Goal: Navigation & Orientation: Find specific page/section

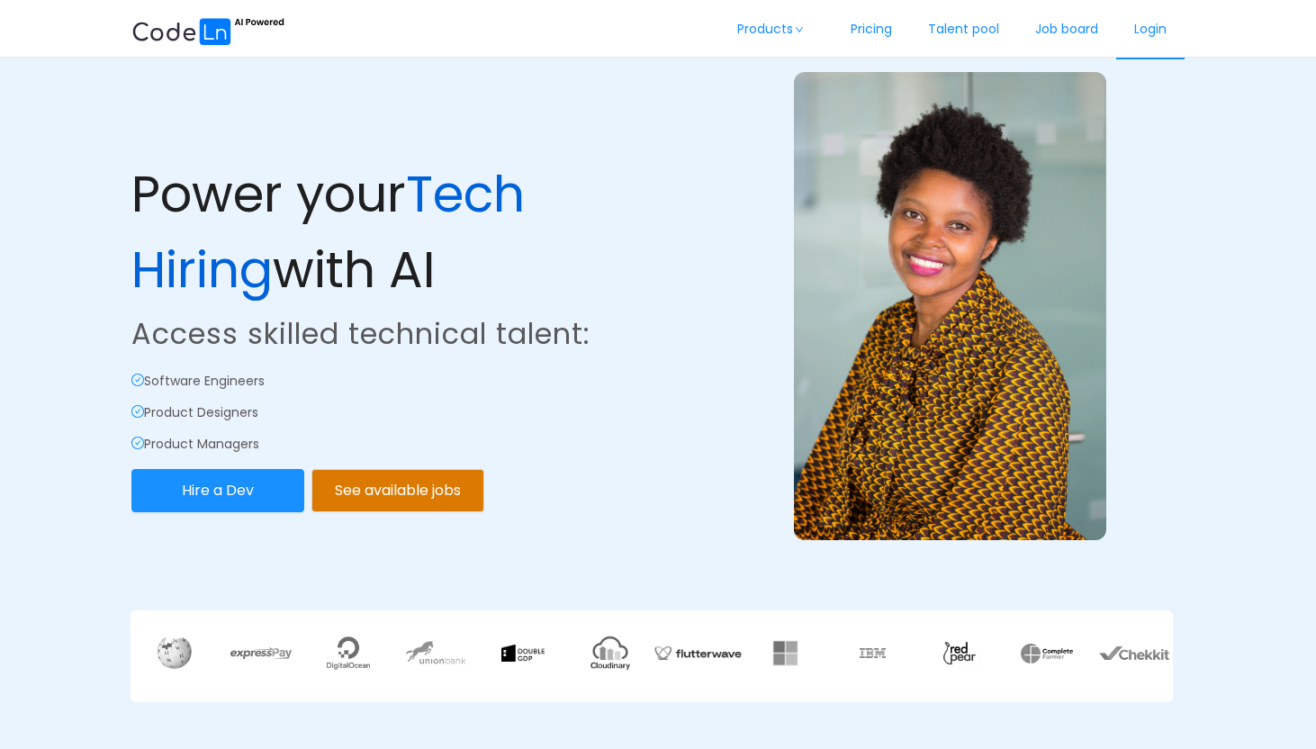
click at [1157, 31] on link "Login" at bounding box center [1150, 29] width 68 height 59
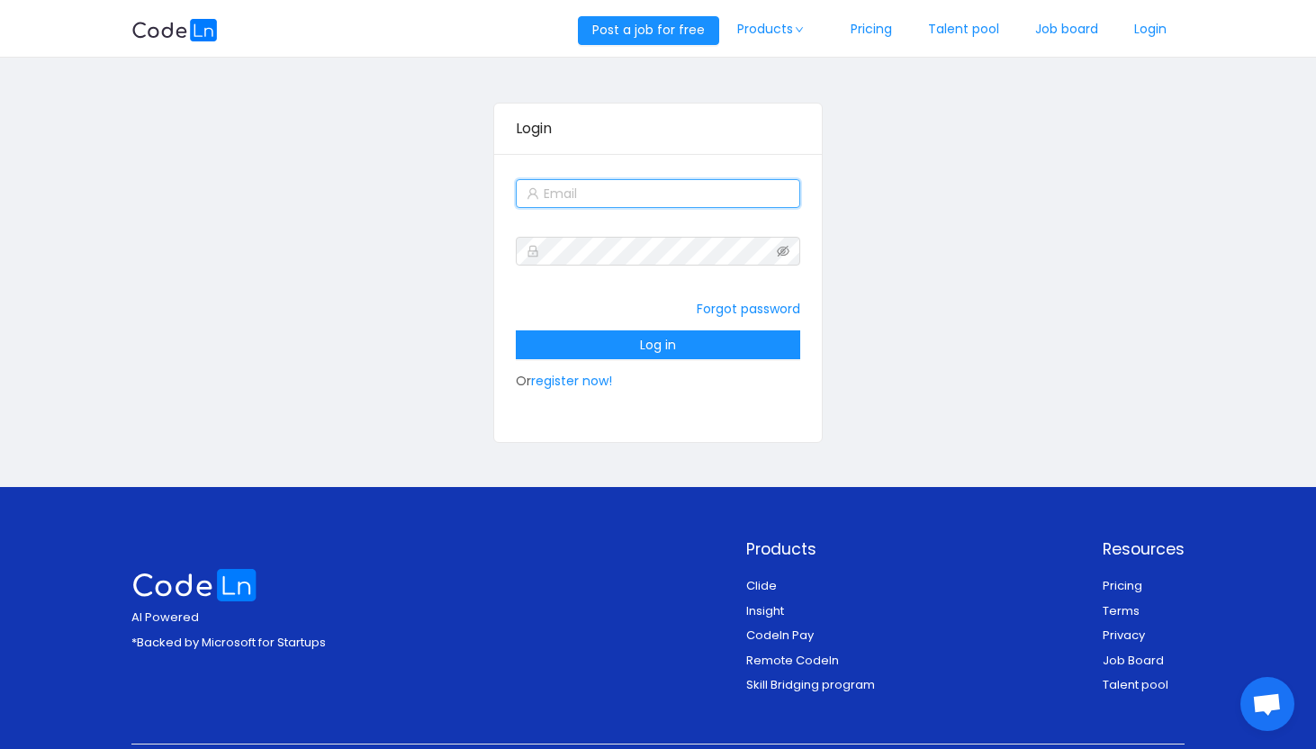
type input "[EMAIL_ADDRESS][DOMAIN_NAME]"
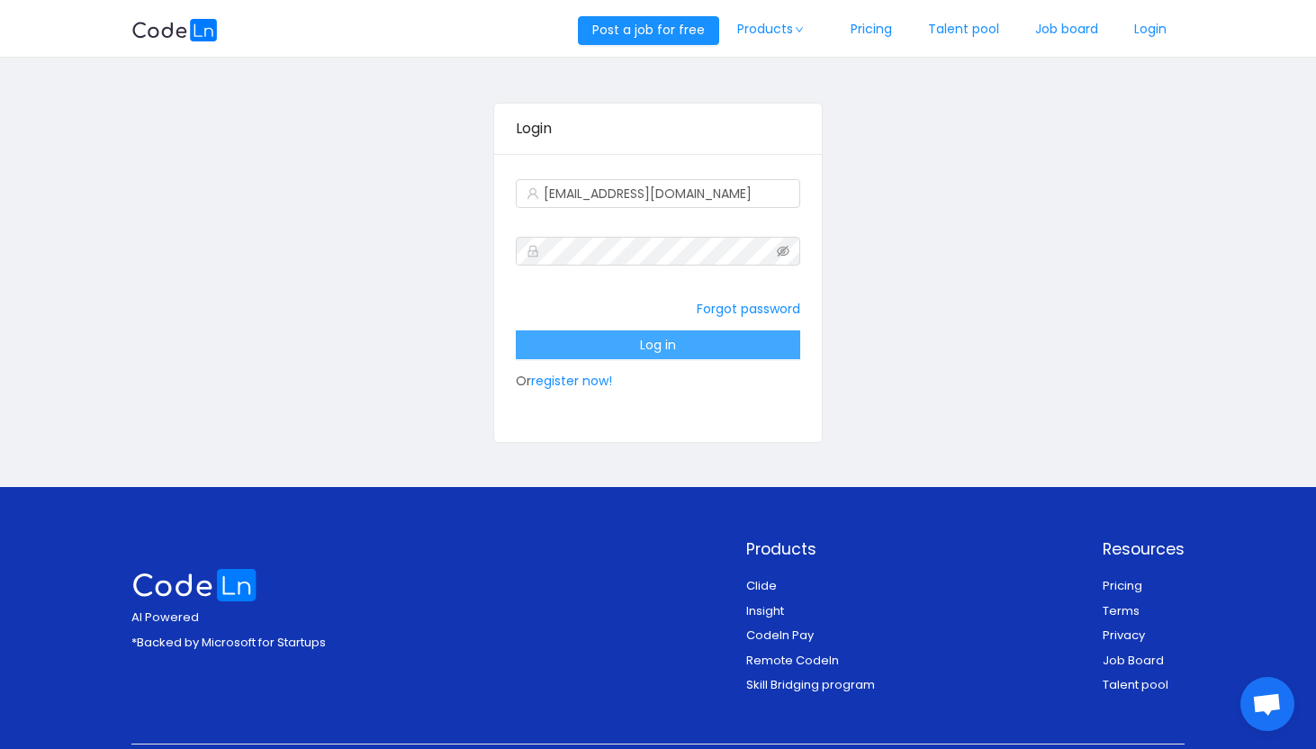
click at [685, 343] on button "Log in" at bounding box center [658, 344] width 284 height 29
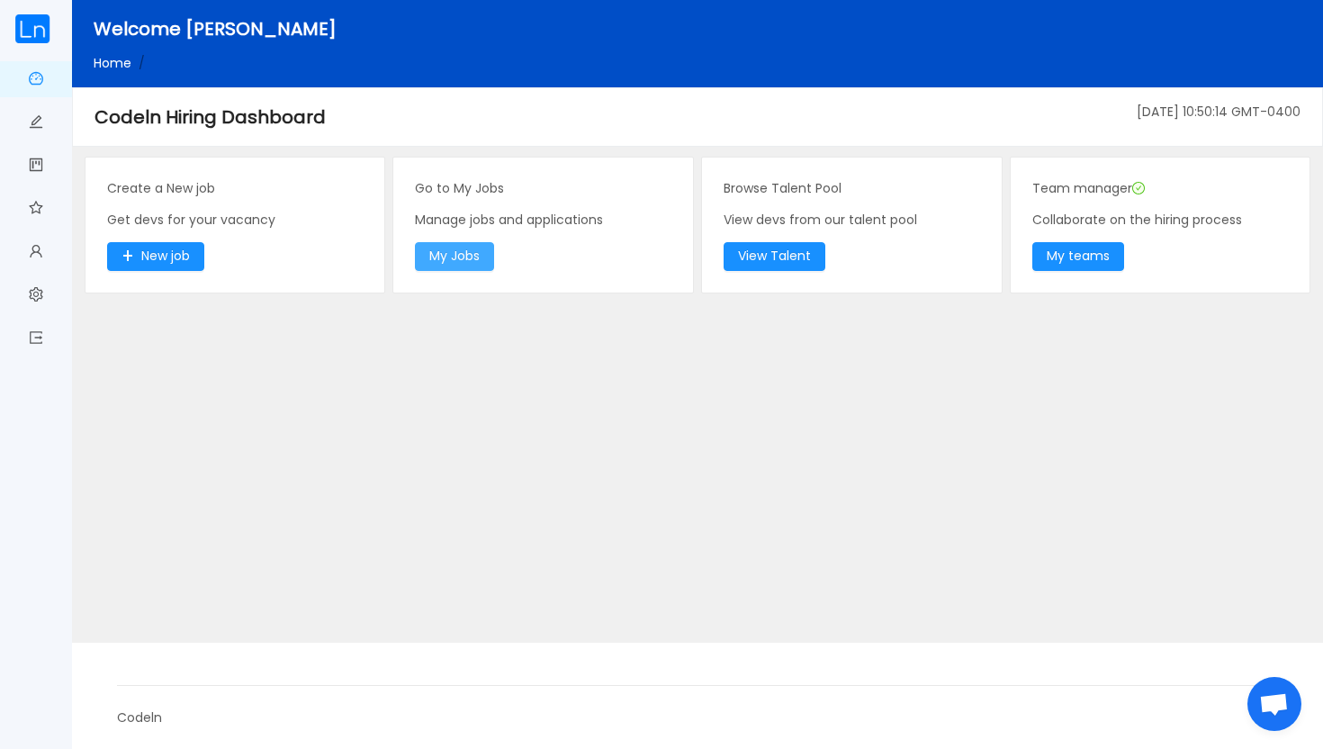
click at [468, 262] on button "My Jobs" at bounding box center [454, 256] width 79 height 29
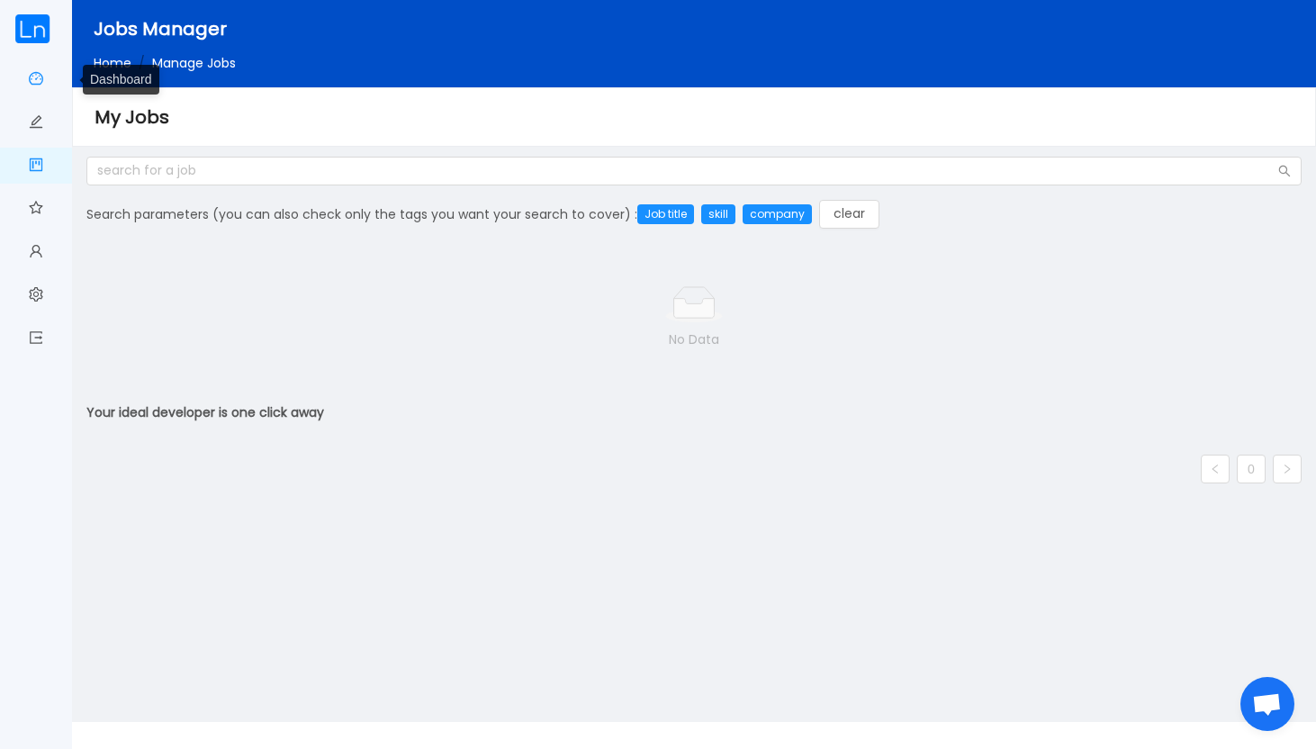
click at [36, 78] on link "Dashboard" at bounding box center [36, 80] width 14 height 38
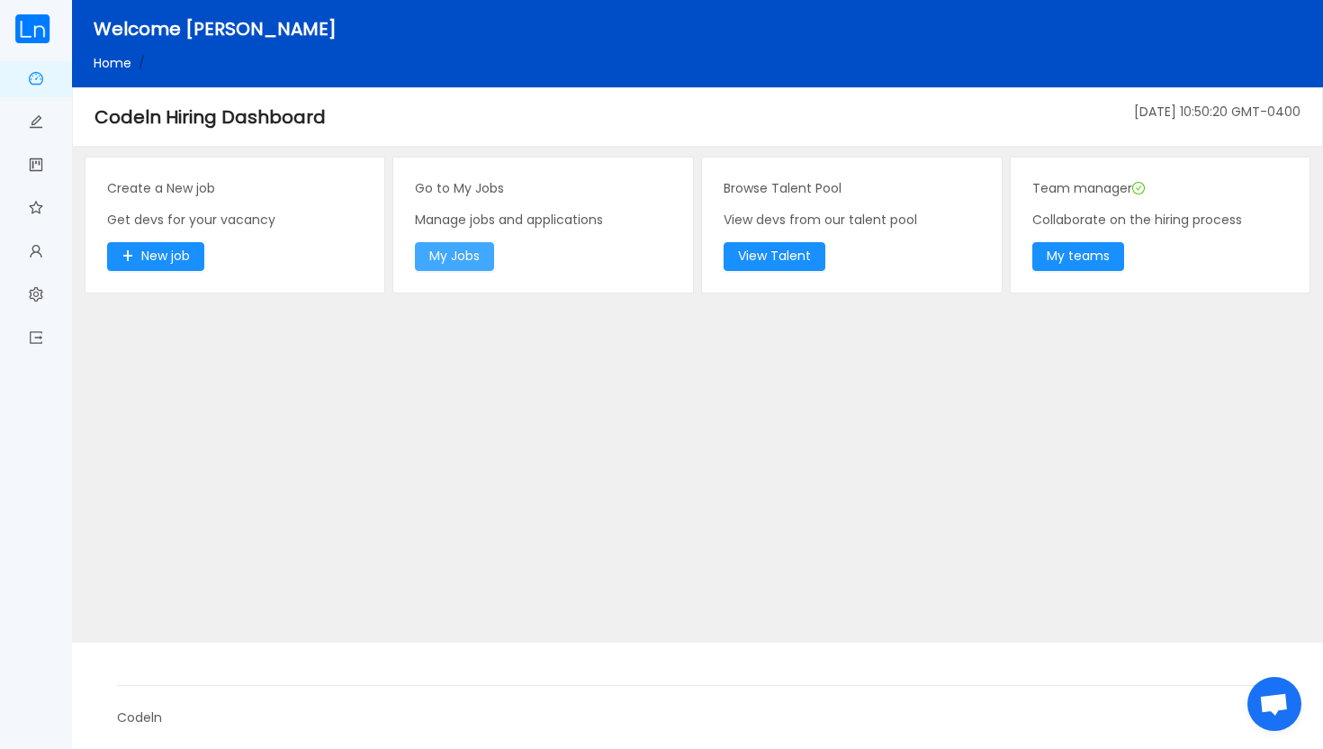
click at [470, 257] on button "My Jobs" at bounding box center [454, 256] width 79 height 29
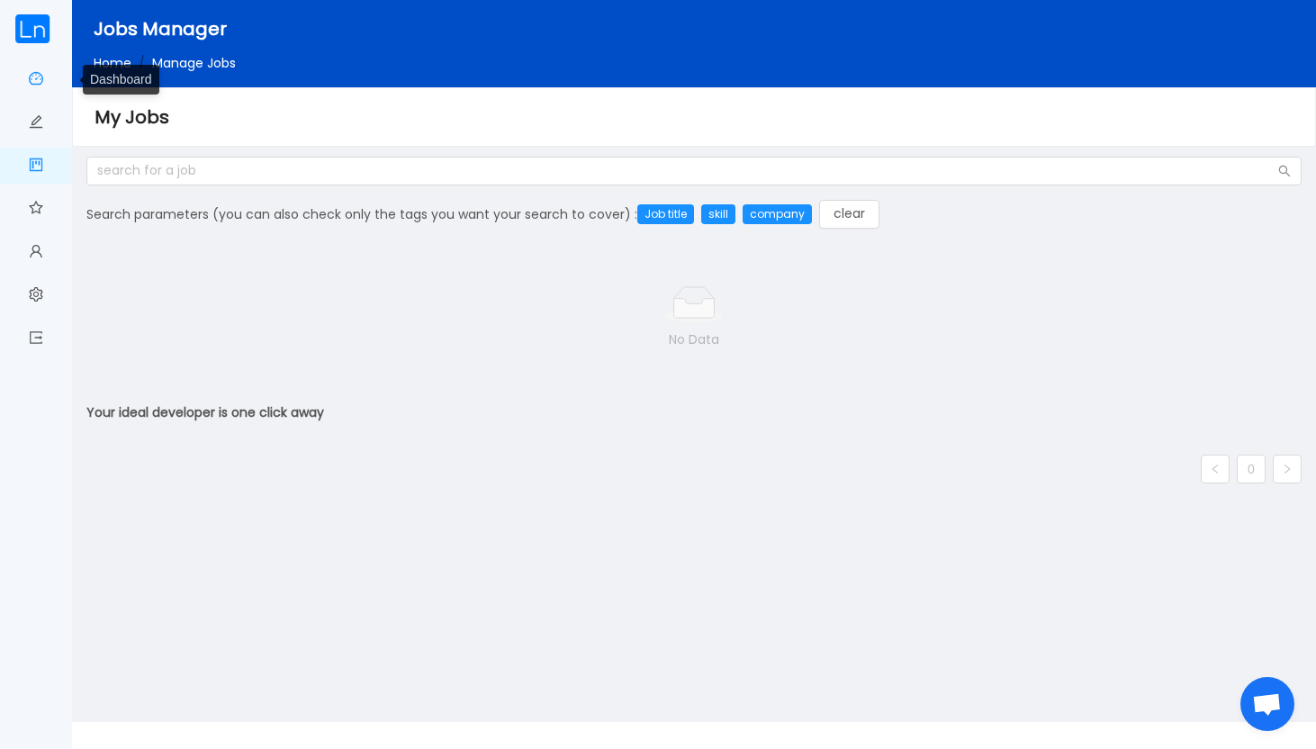
click at [35, 82] on link "Dashboard" at bounding box center [36, 80] width 14 height 38
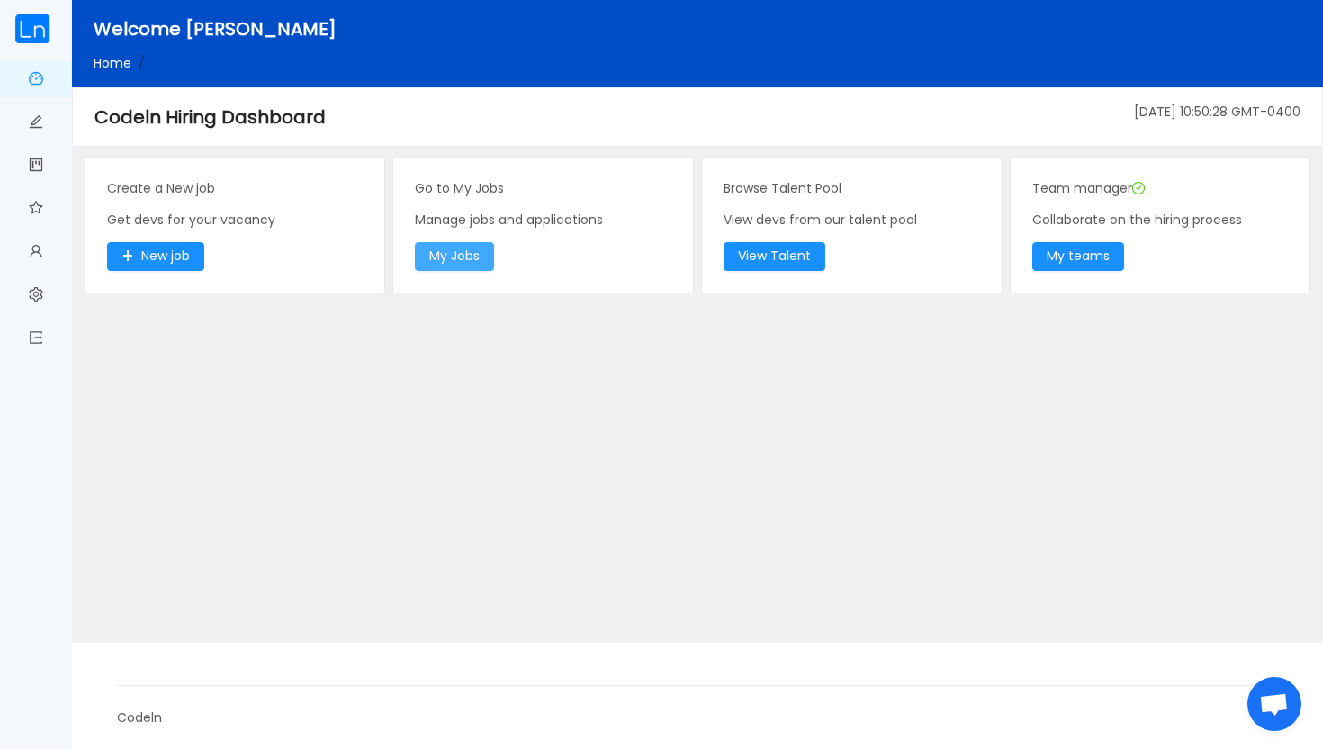
click at [476, 259] on button "My Jobs" at bounding box center [454, 256] width 79 height 29
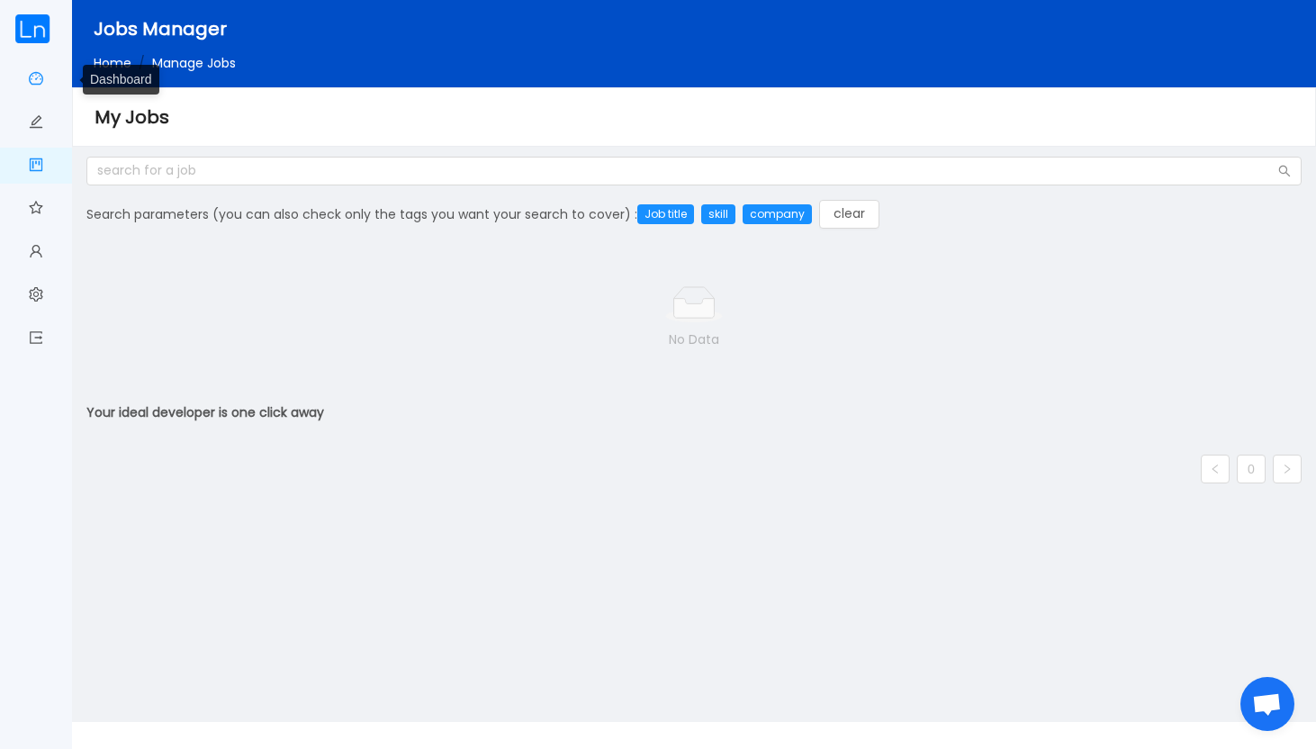
click at [32, 77] on link "Dashboard" at bounding box center [36, 80] width 14 height 38
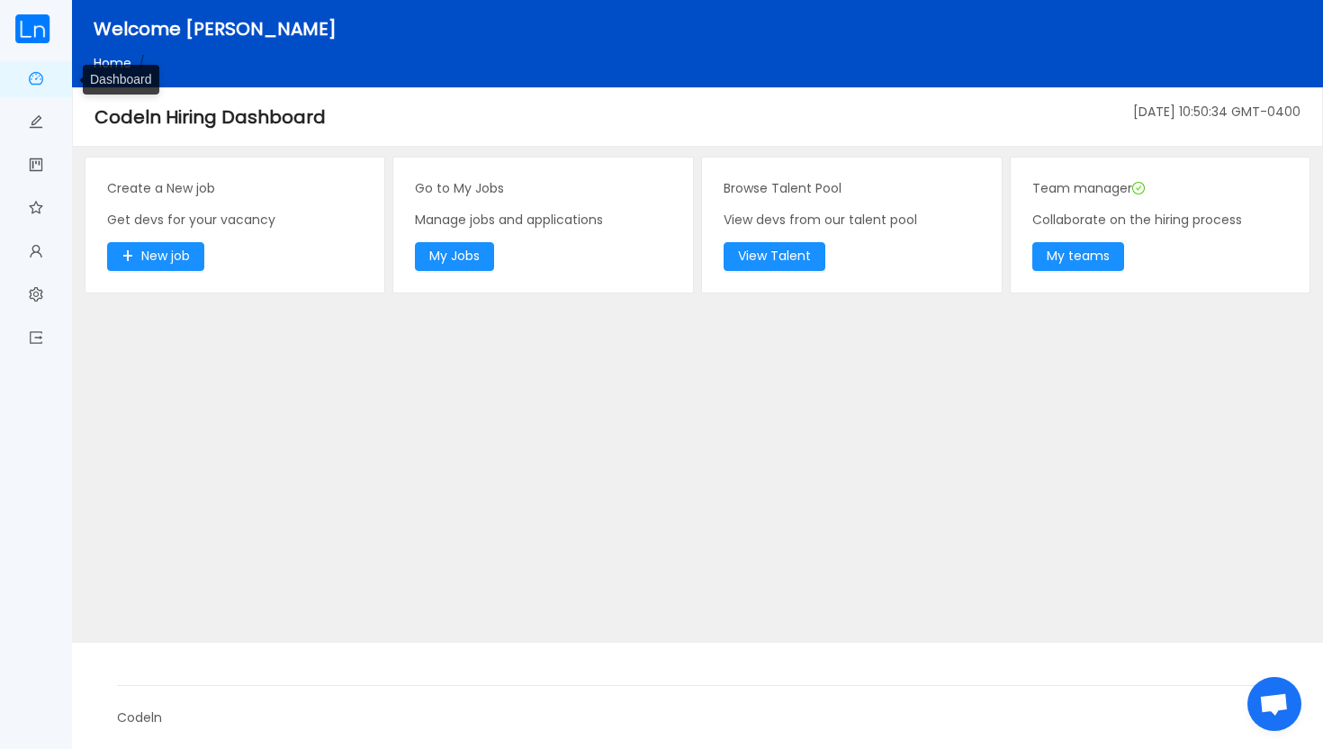
click at [35, 74] on link "Dashboard" at bounding box center [36, 80] width 14 height 38
click at [37, 37] on img at bounding box center [32, 28] width 36 height 29
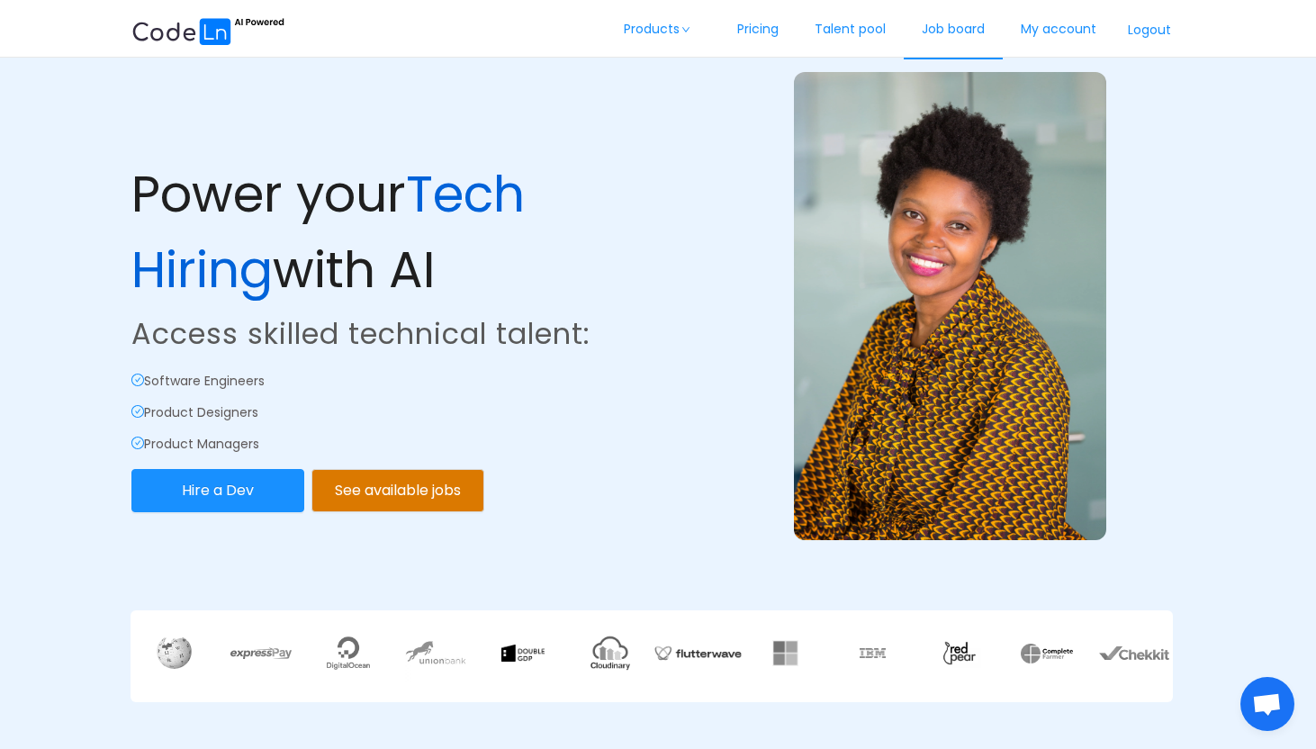
click at [938, 34] on link "Job board" at bounding box center [953, 29] width 99 height 59
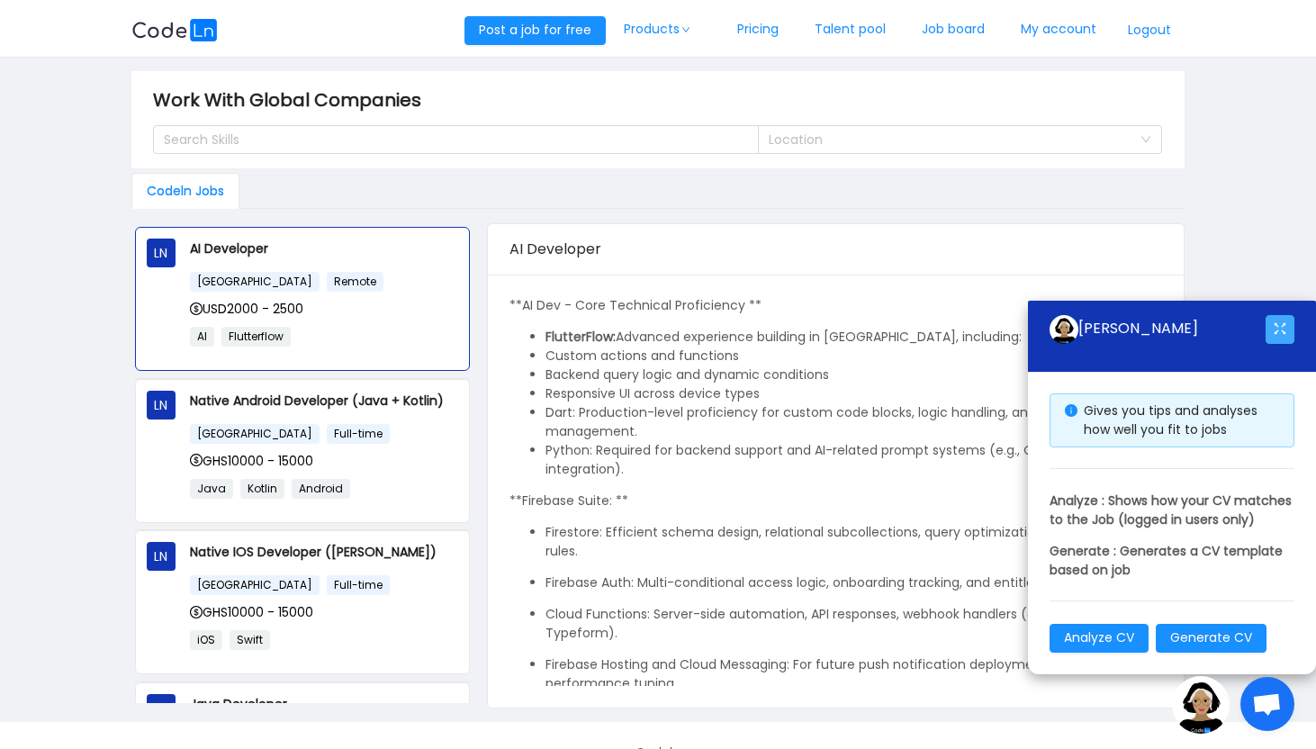
click at [1278, 315] on button "button" at bounding box center [1280, 329] width 29 height 29
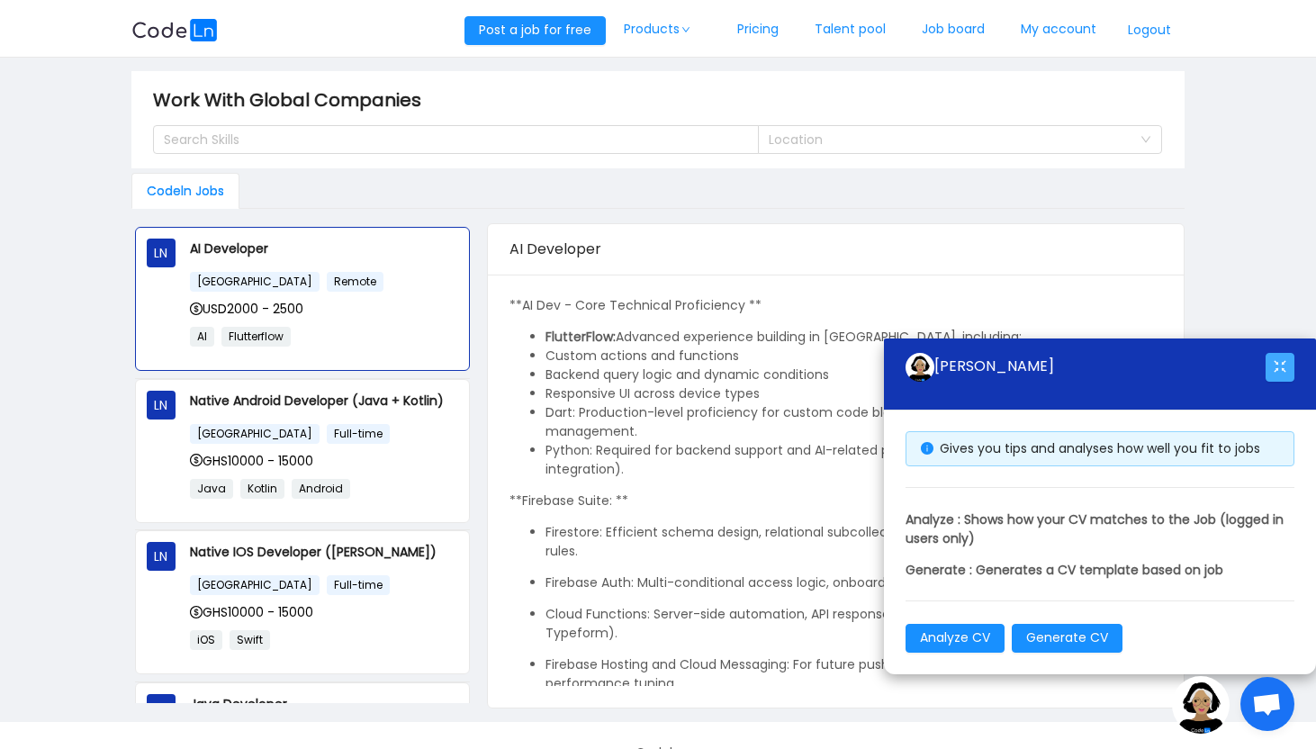
click at [1282, 367] on button "button" at bounding box center [1280, 367] width 29 height 29
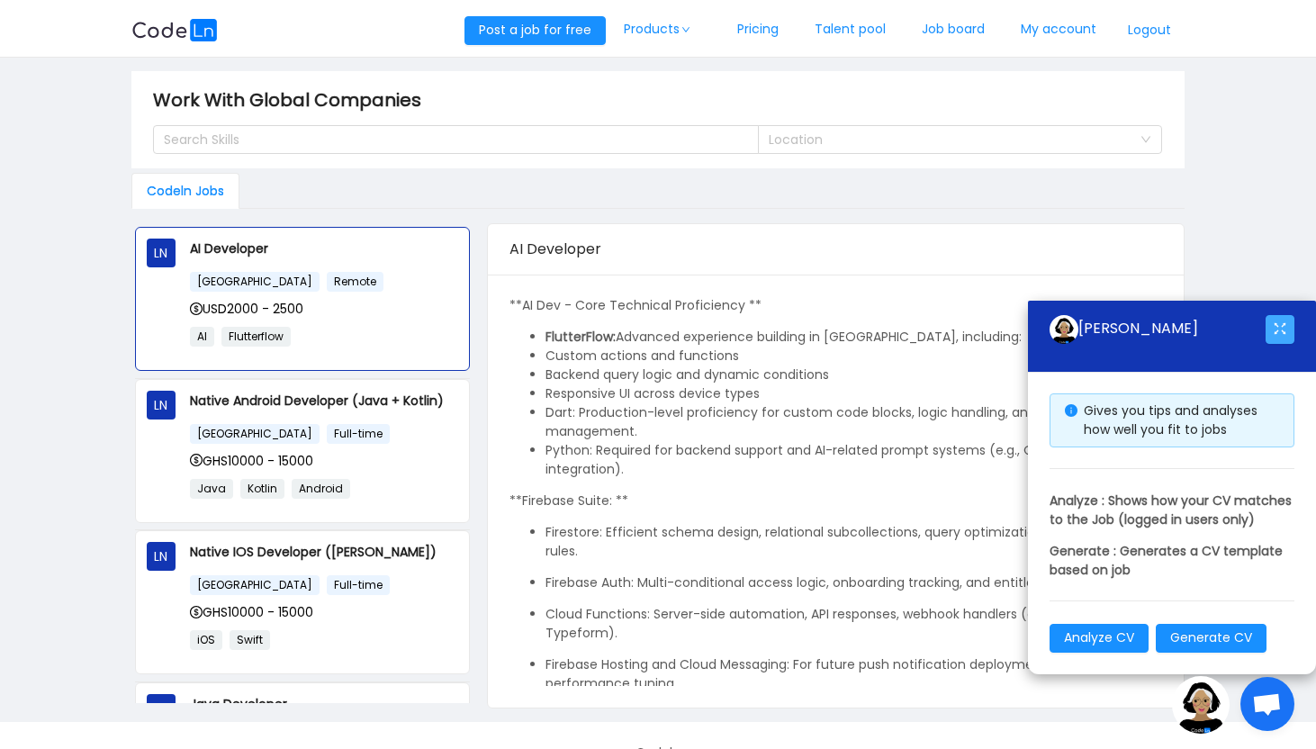
click at [1276, 315] on button "button" at bounding box center [1280, 329] width 29 height 29
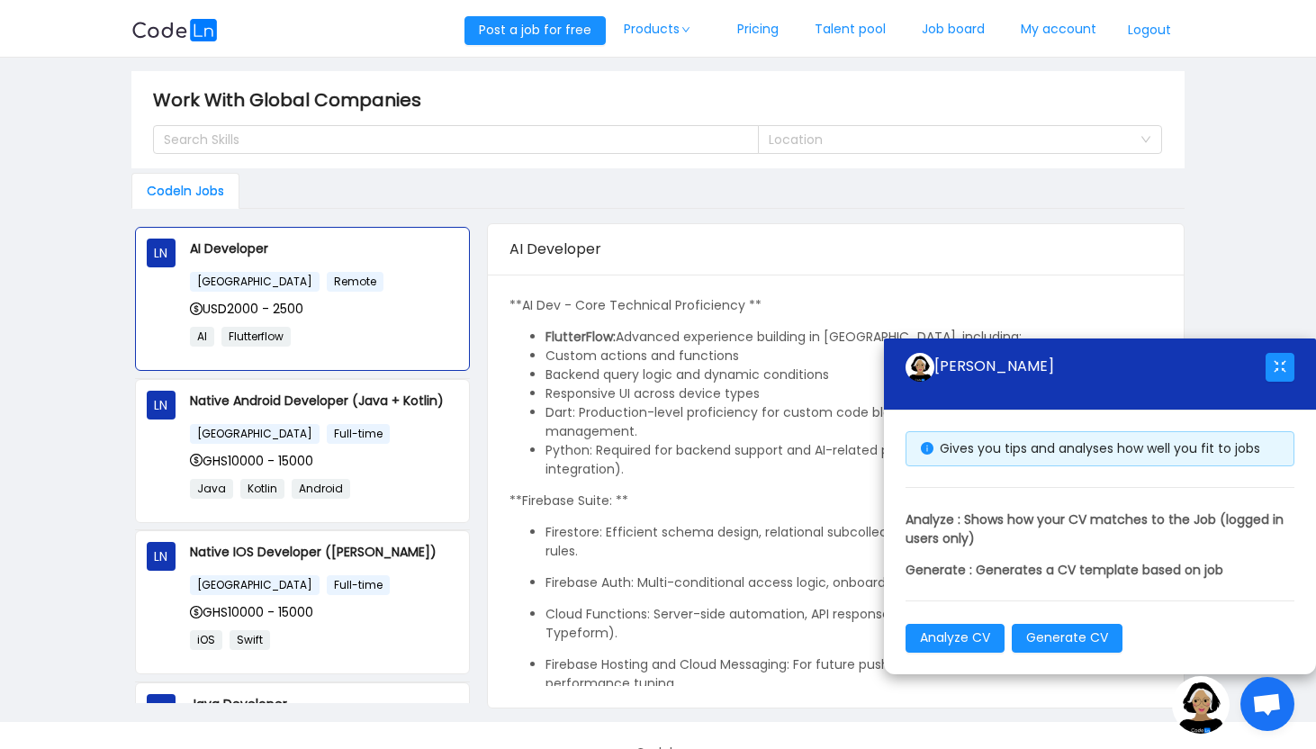
click at [1228, 270] on main "Work With Global Companies Search Skills Location Codeln Jobs LN AI Developer […" at bounding box center [658, 390] width 1316 height 664
click at [620, 347] on li "Custom actions and functions" at bounding box center [854, 356] width 616 height 19
click at [345, 311] on div "USD2000 - 2500" at bounding box center [324, 309] width 268 height 20
click at [373, 306] on div "USD2000 - 2500" at bounding box center [324, 309] width 268 height 20
click at [555, 356] on li "Custom actions and functions" at bounding box center [854, 356] width 616 height 19
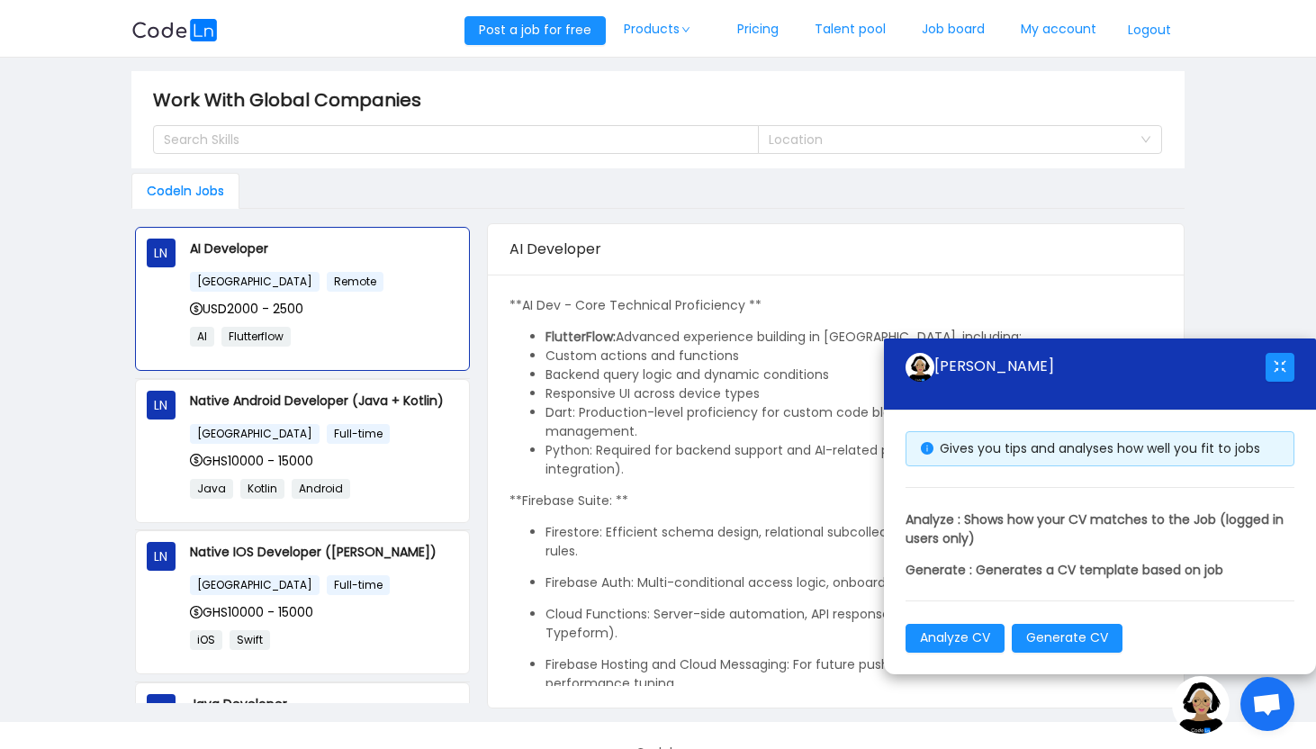
click at [1207, 706] on img at bounding box center [1201, 705] width 58 height 58
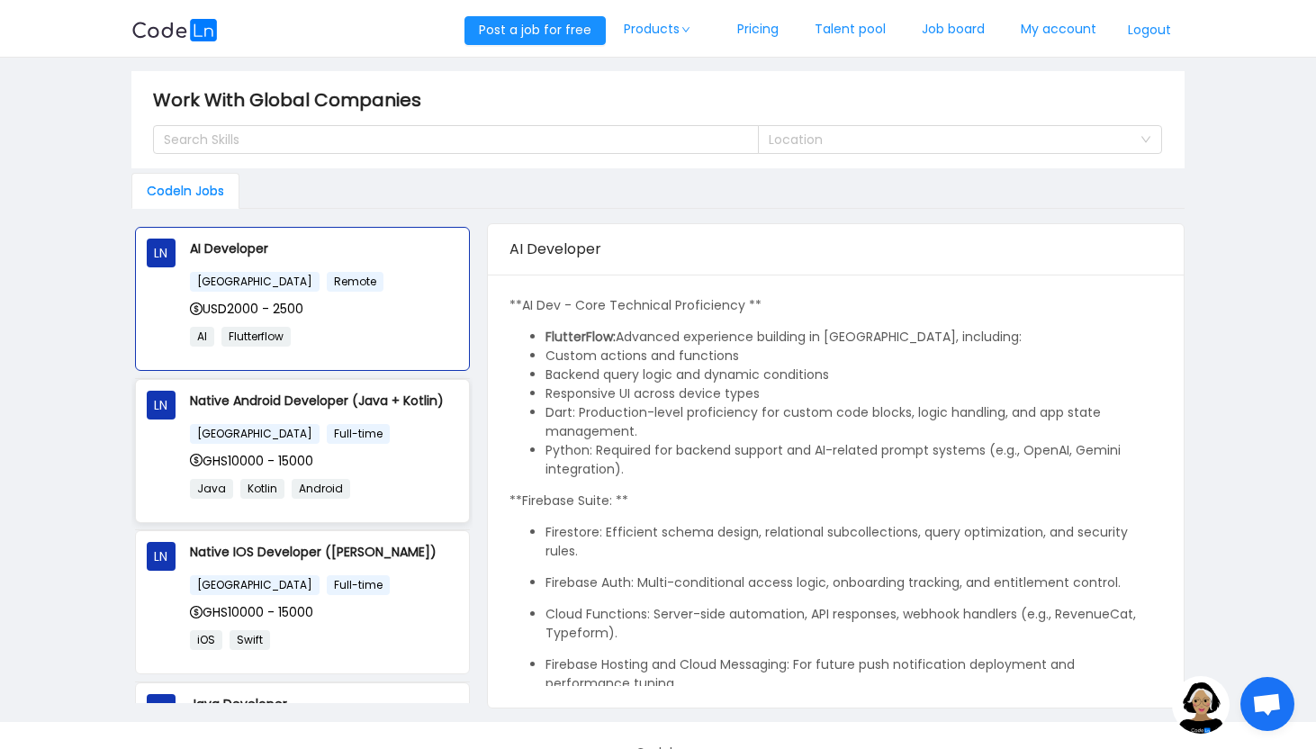
click at [409, 468] on div "GHS10000 - 15000" at bounding box center [324, 461] width 268 height 20
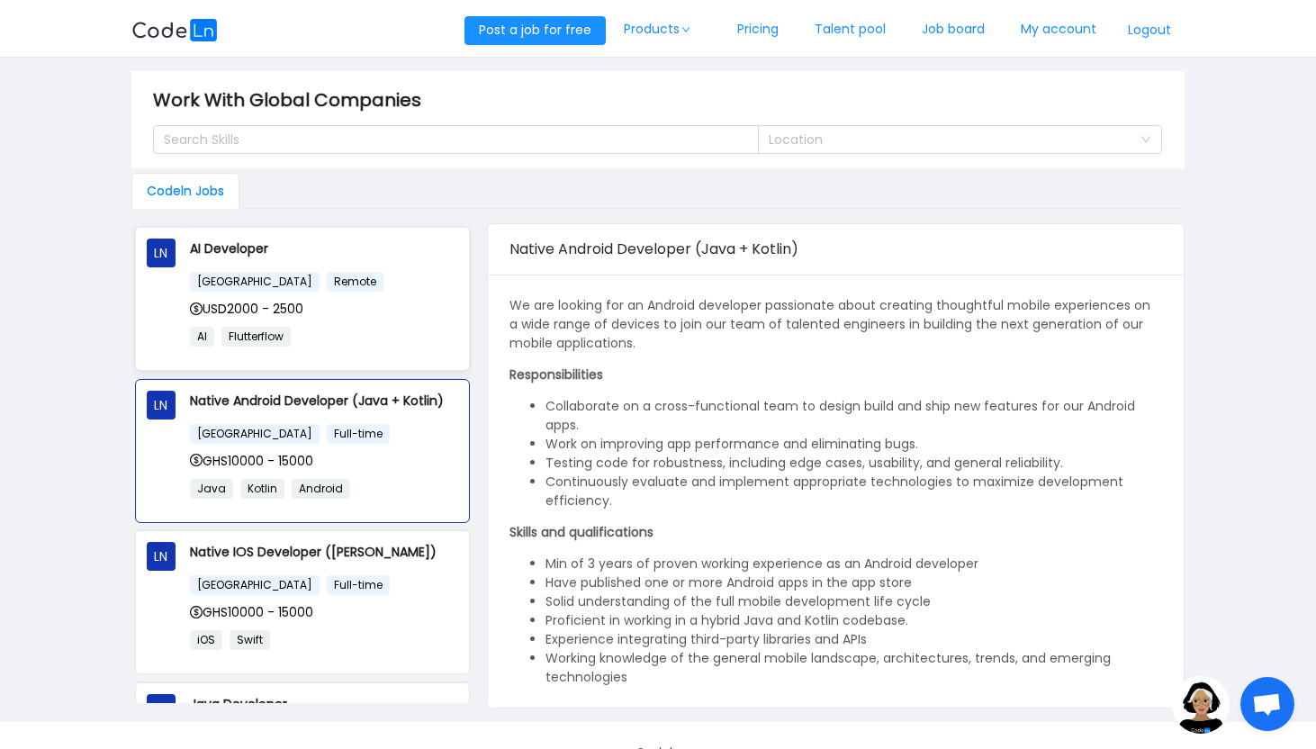
click at [407, 288] on div "[GEOGRAPHIC_DATA] Remote" at bounding box center [324, 281] width 268 height 21
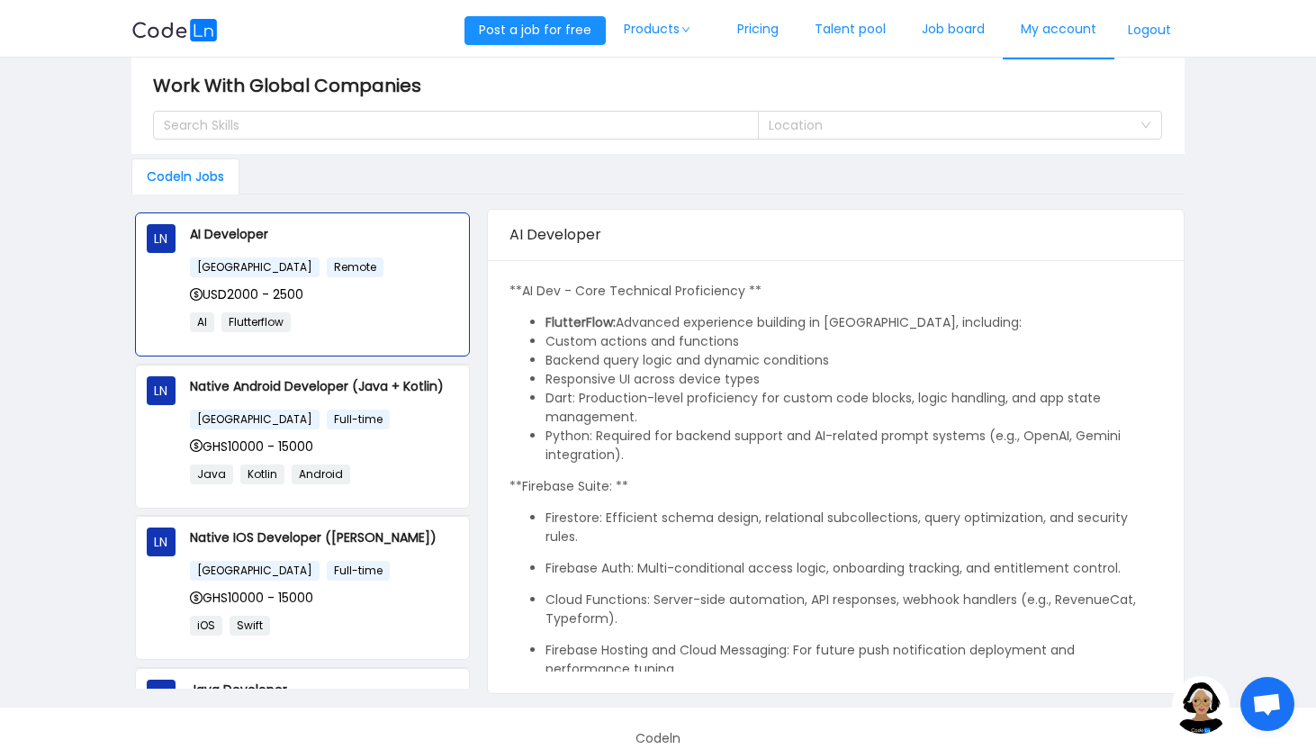
click at [1051, 32] on link "My account" at bounding box center [1059, 29] width 112 height 59
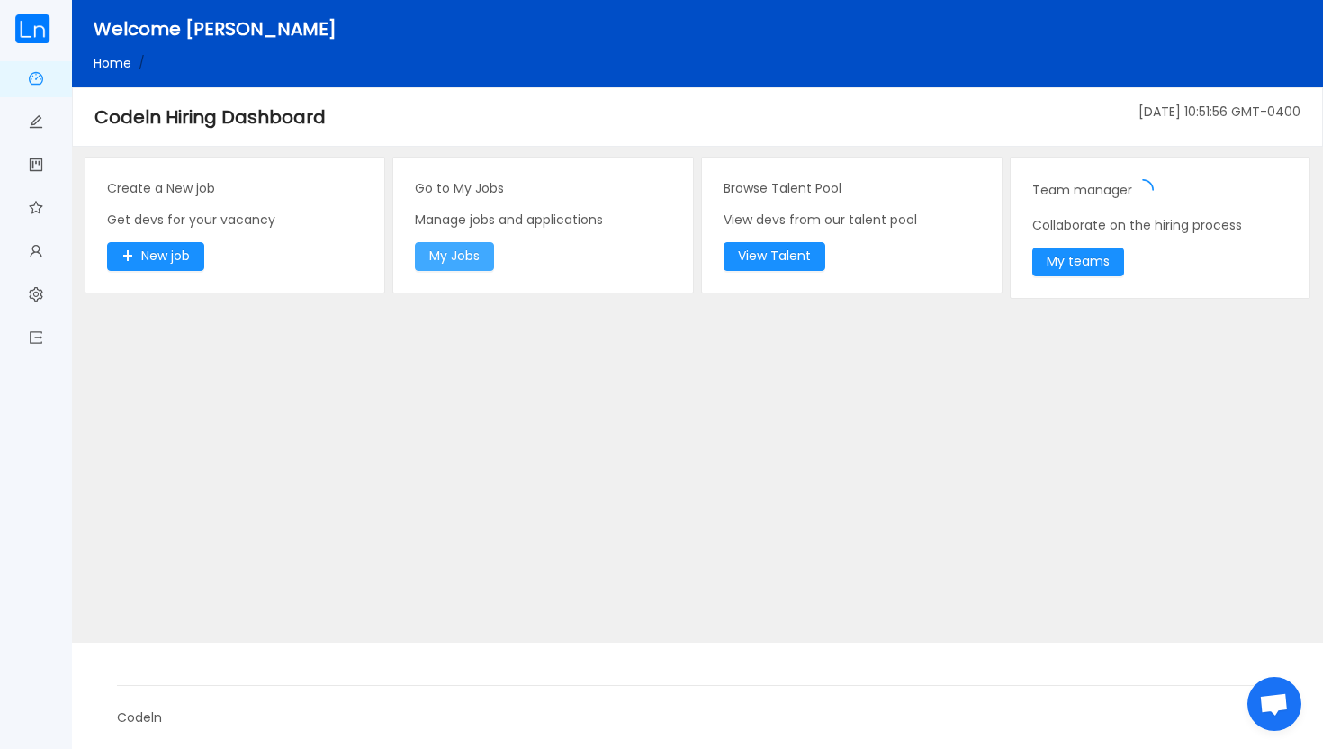
click at [454, 251] on button "My Jobs" at bounding box center [454, 256] width 79 height 29
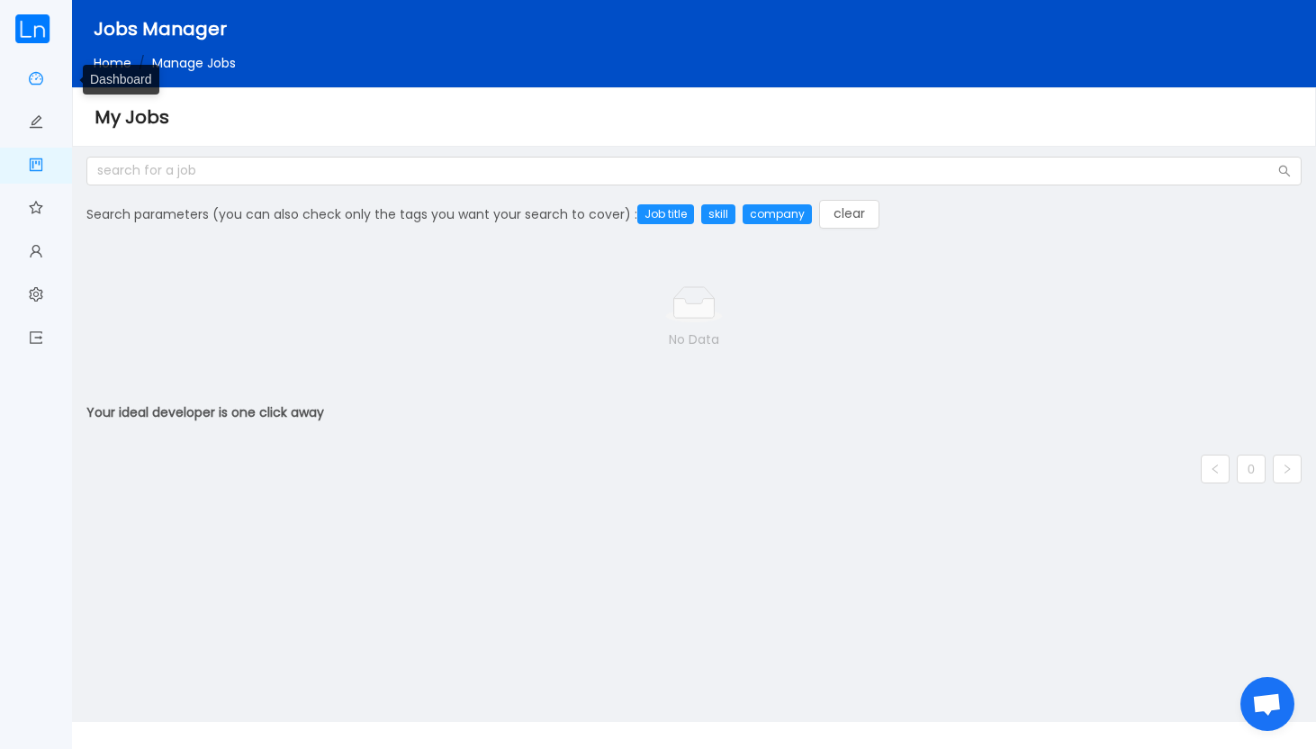
click at [39, 85] on link "Dashboard" at bounding box center [36, 80] width 14 height 38
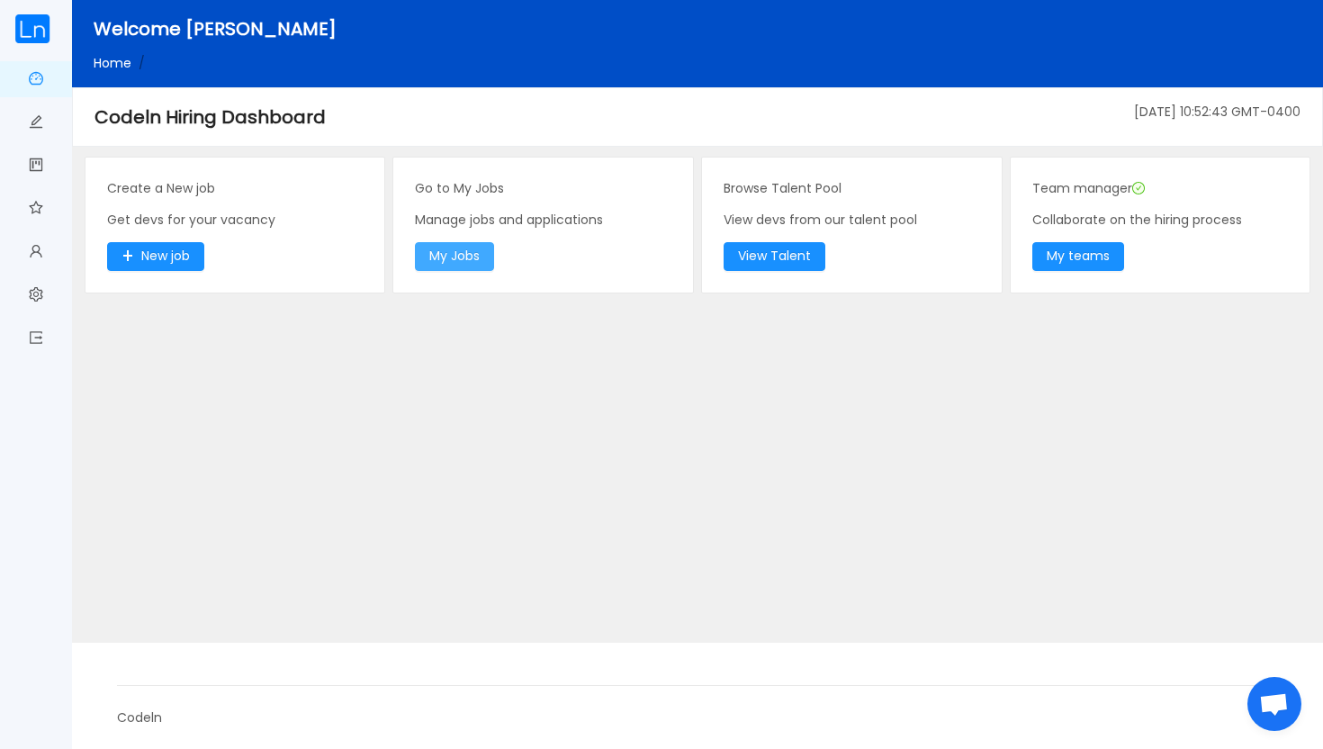
click at [485, 253] on button "My Jobs" at bounding box center [454, 256] width 79 height 29
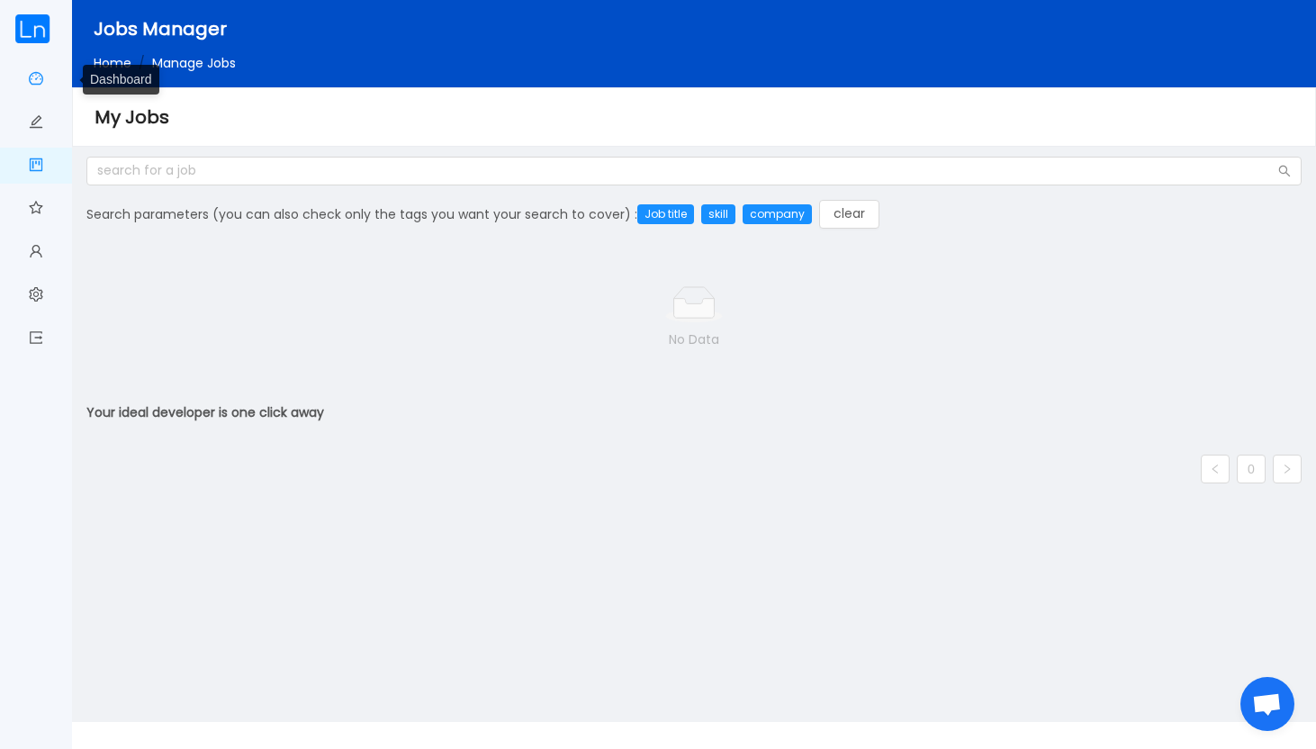
click at [40, 69] on link "Dashboard" at bounding box center [36, 80] width 14 height 38
